Goal: Task Accomplishment & Management: Use online tool/utility

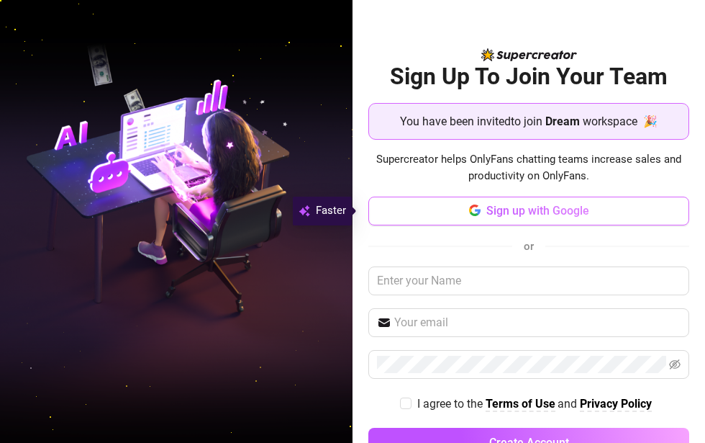
click at [475, 212] on icon "button" at bounding box center [478, 212] width 6 height 6
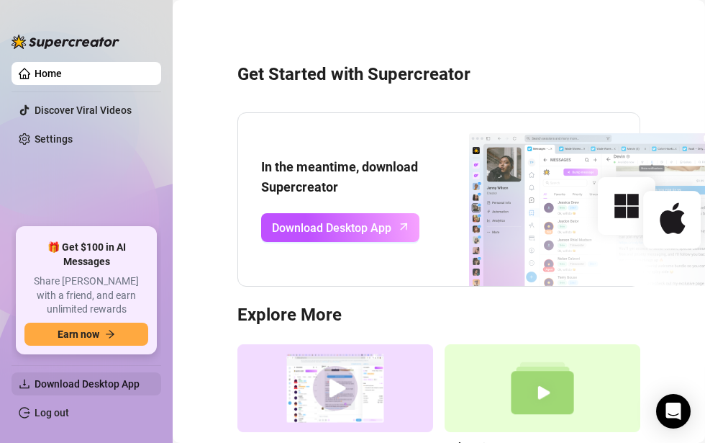
click at [76, 391] on span "Download Desktop App" at bounding box center [92, 383] width 115 height 23
click at [82, 384] on span "Download Desktop App" at bounding box center [87, 384] width 105 height 12
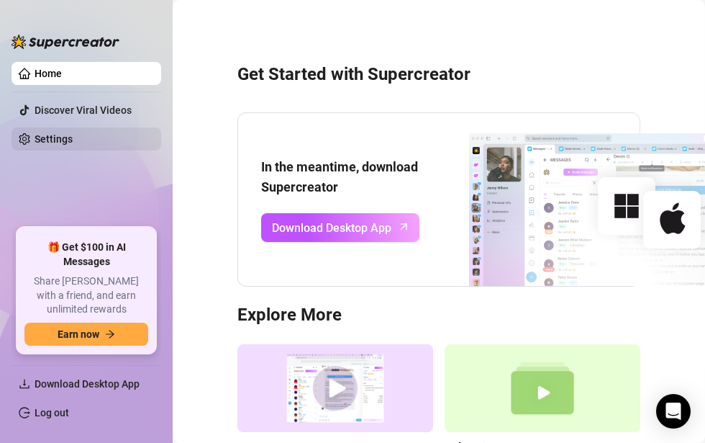
click at [55, 133] on link "Settings" at bounding box center [54, 139] width 38 height 12
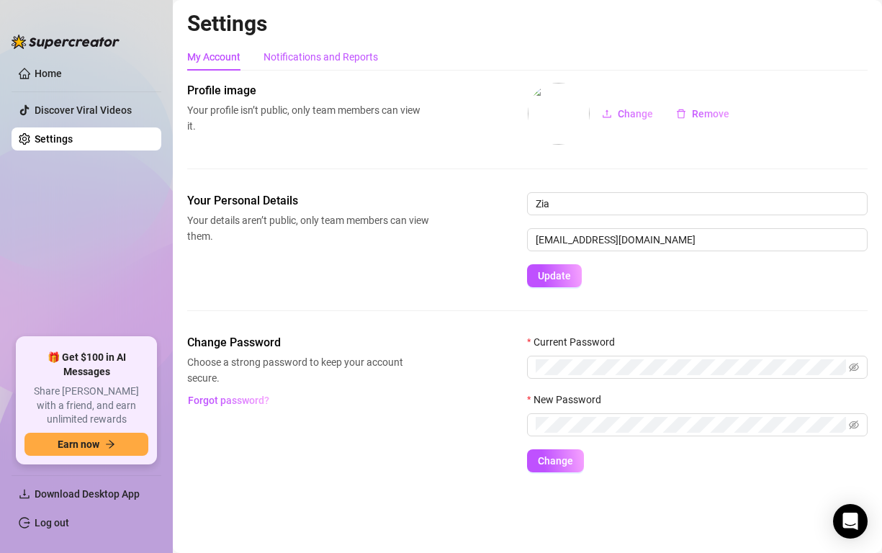
click at [312, 58] on div "Notifications and Reports" at bounding box center [320, 57] width 114 height 16
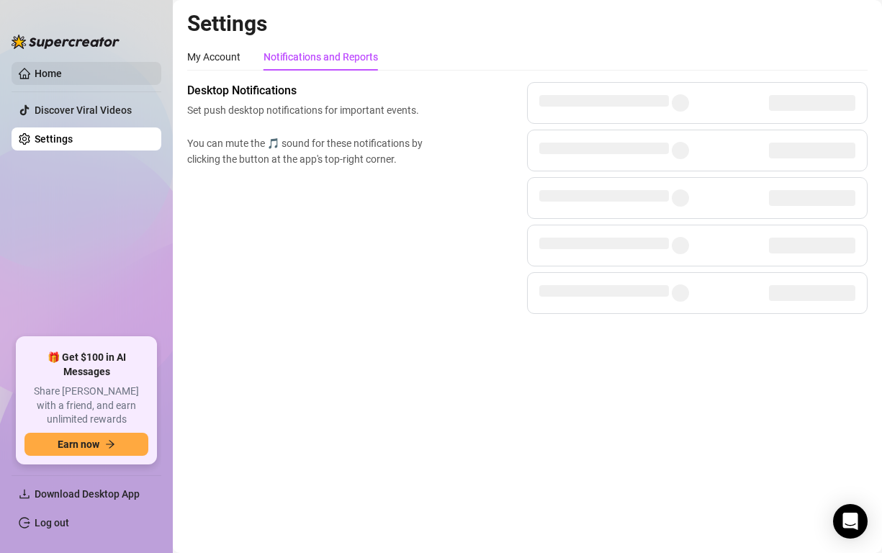
click at [49, 73] on link "Home" at bounding box center [48, 74] width 27 height 12
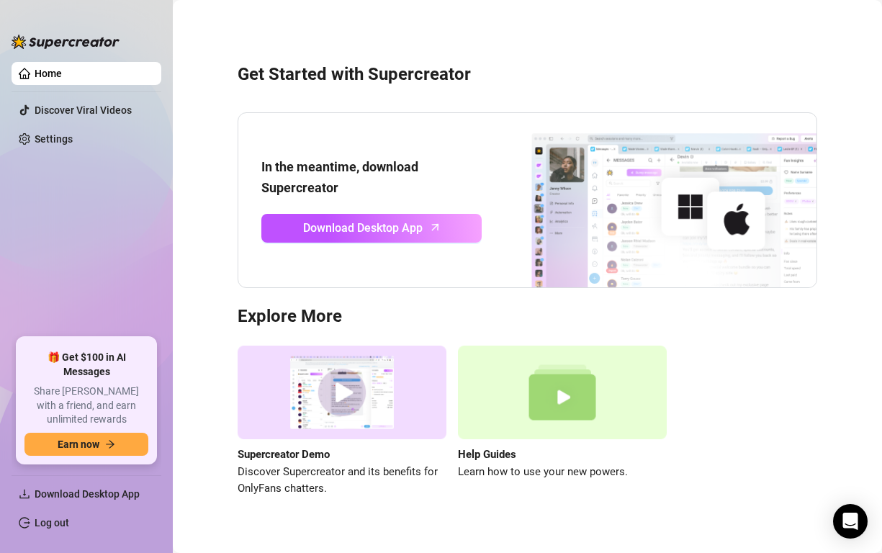
click at [50, 73] on link "Home" at bounding box center [48, 74] width 27 height 12
click at [58, 38] on img at bounding box center [66, 42] width 108 height 14
click at [411, 228] on span "Download Desktop App" at bounding box center [362, 228] width 119 height 18
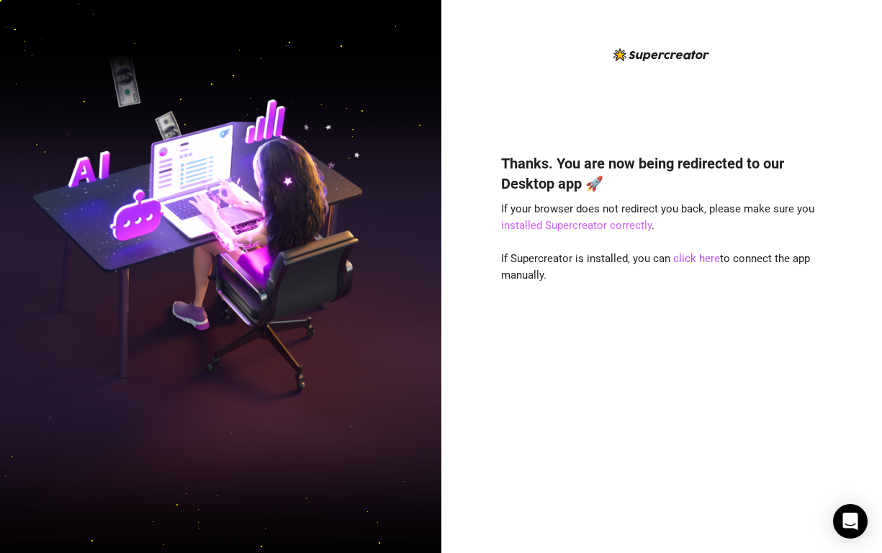
click at [578, 223] on link "installed Supercreator correctly" at bounding box center [576, 225] width 150 height 13
